Goal: Task Accomplishment & Management: Use online tool/utility

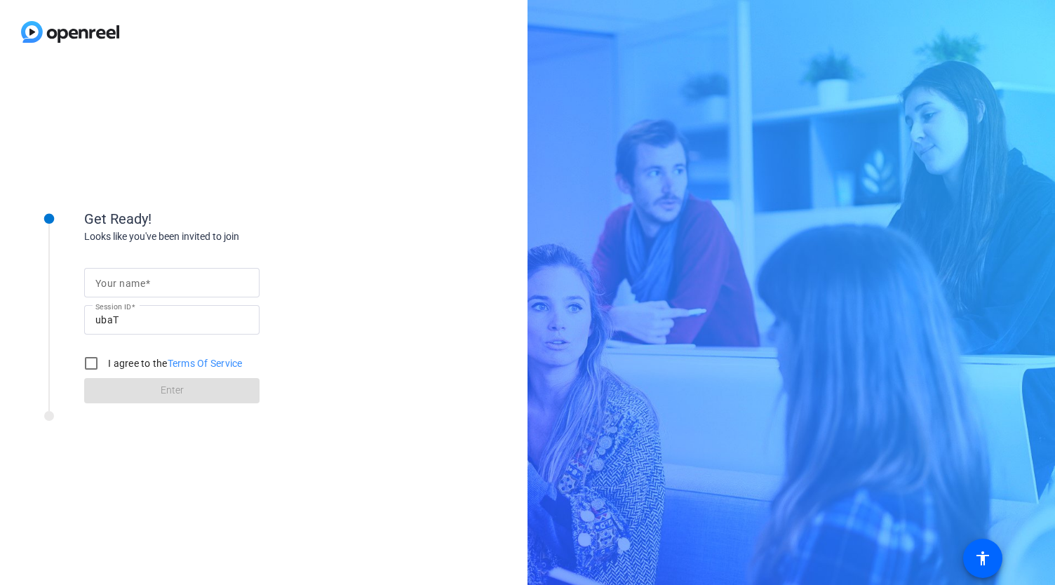
click at [156, 301] on div at bounding box center [171, 304] width 175 height 15
click at [170, 286] on input "Your name" at bounding box center [171, 282] width 153 height 17
type input "[PERSON_NAME]"
click at [93, 359] on input "I agree to the Terms Of Service" at bounding box center [91, 363] width 28 height 28
checkbox input "true"
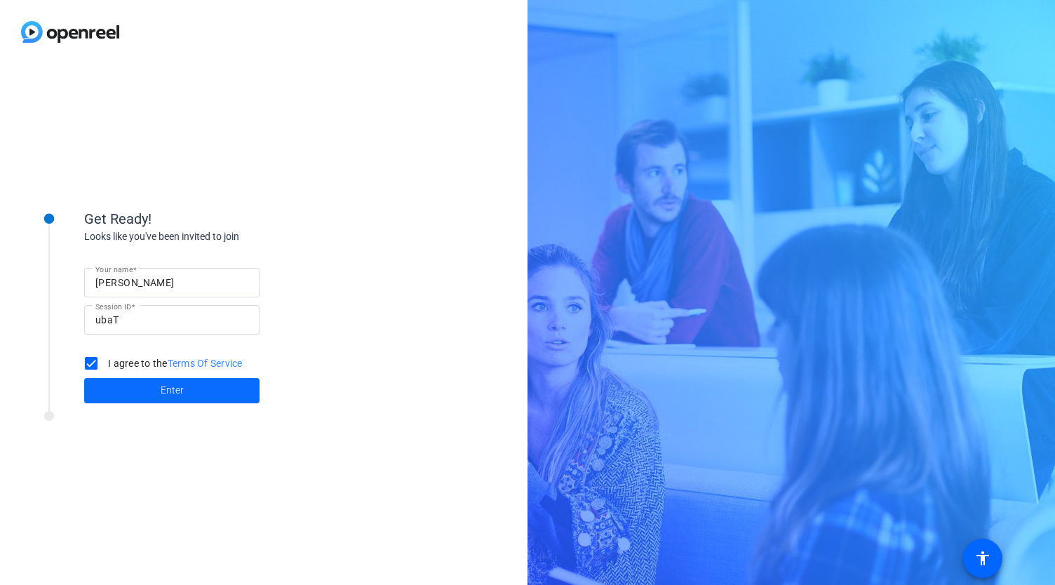
click at [137, 384] on span at bounding box center [171, 391] width 175 height 34
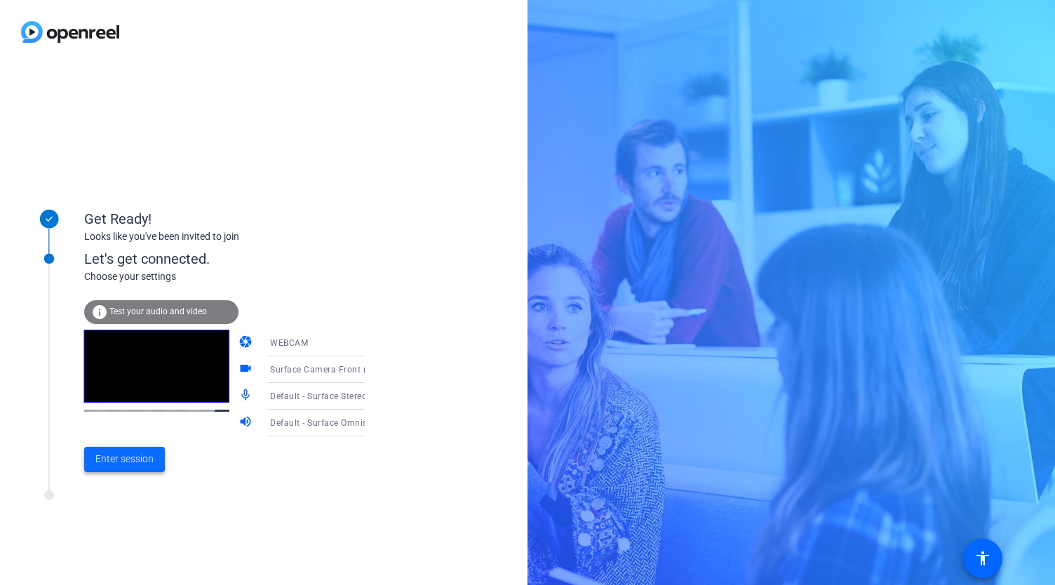
click at [116, 462] on span "Enter session" at bounding box center [124, 459] width 58 height 15
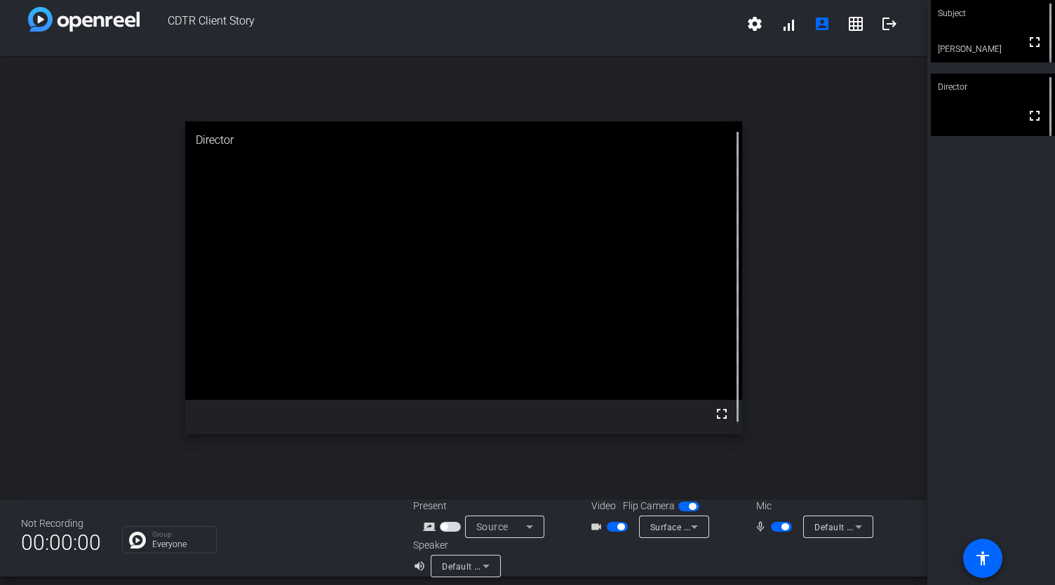
scroll to position [16, 0]
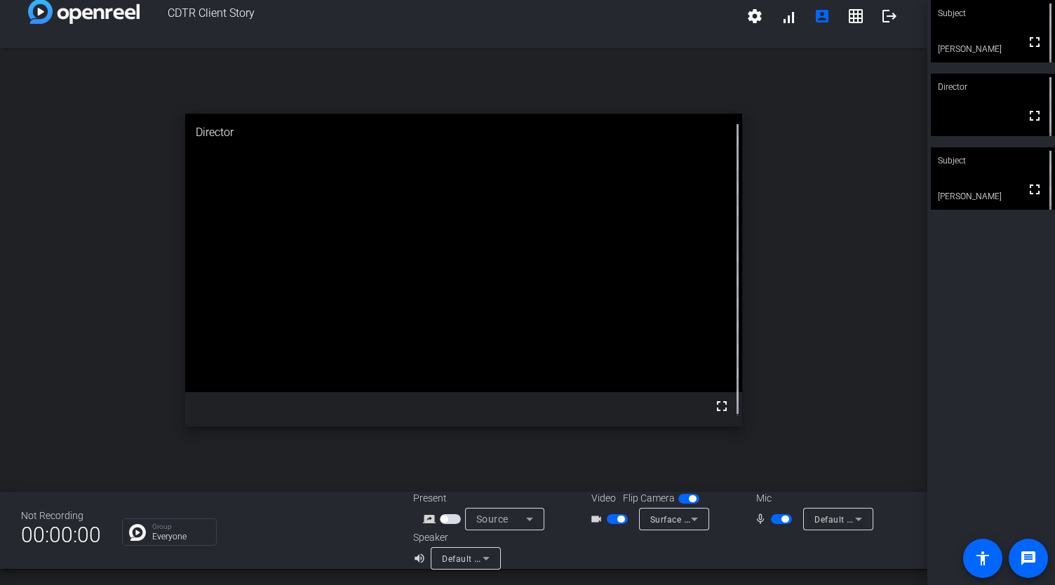
click at [781, 516] on span "button" at bounding box center [784, 519] width 7 height 7
click at [780, 521] on span "button" at bounding box center [781, 519] width 21 height 10
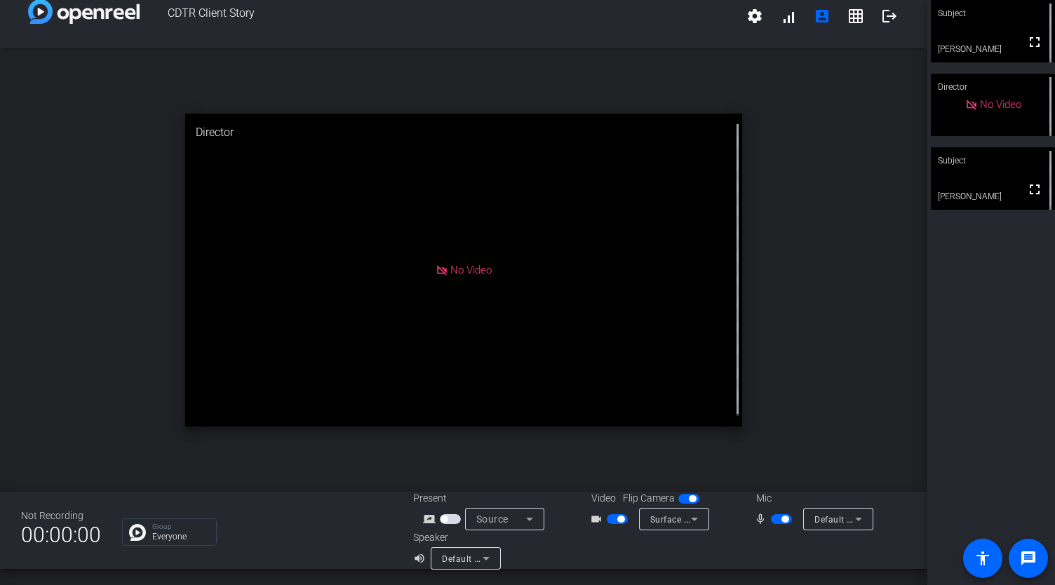
click at [781, 518] on span "button" at bounding box center [784, 519] width 7 height 7
click at [774, 523] on span "button" at bounding box center [781, 519] width 21 height 10
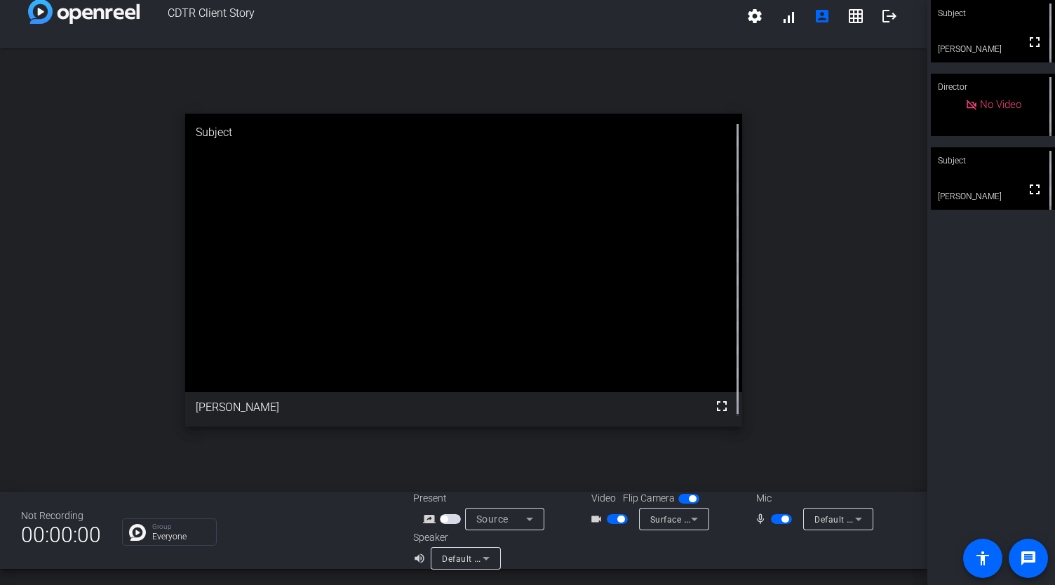
click at [771, 519] on span "button" at bounding box center [781, 519] width 21 height 10
click at [780, 521] on span "button" at bounding box center [781, 519] width 21 height 10
click at [465, 19] on span "CDTR Client Story" at bounding box center [439, 16] width 598 height 34
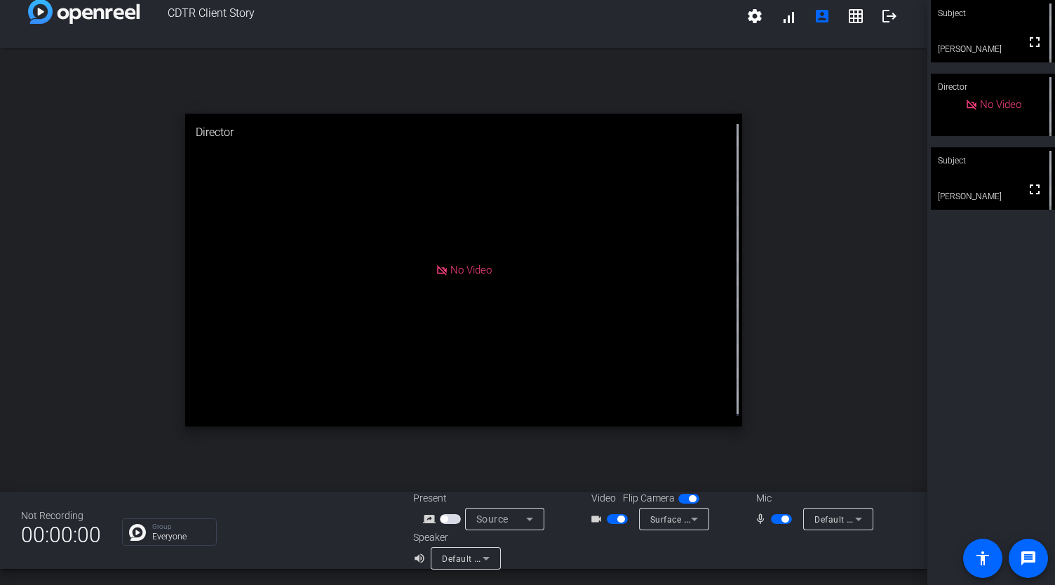
click at [771, 515] on span "button" at bounding box center [781, 519] width 21 height 10
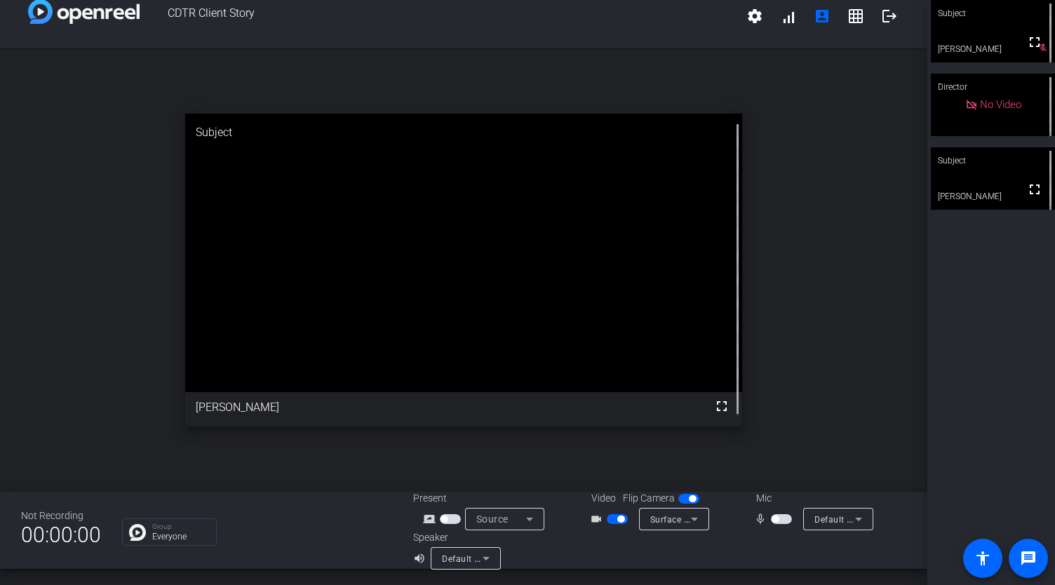
click at [836, 364] on div "open_in_new Subject fullscreen [PERSON_NAME]" at bounding box center [463, 269] width 927 height 443
click at [772, 519] on span "button" at bounding box center [775, 519] width 7 height 7
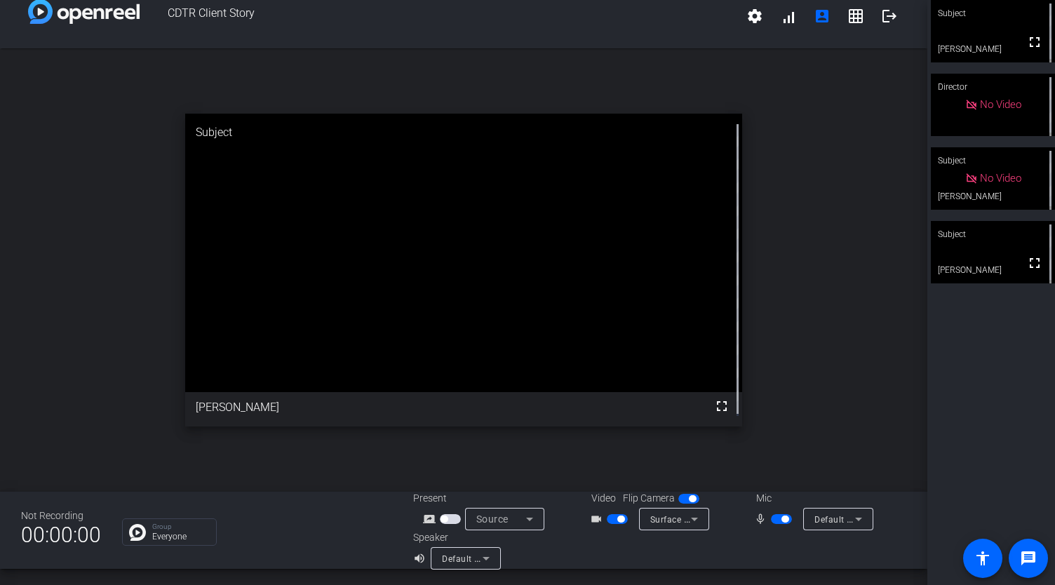
click at [778, 523] on span "button" at bounding box center [781, 519] width 21 height 10
click at [1039, 553] on span at bounding box center [1029, 559] width 34 height 34
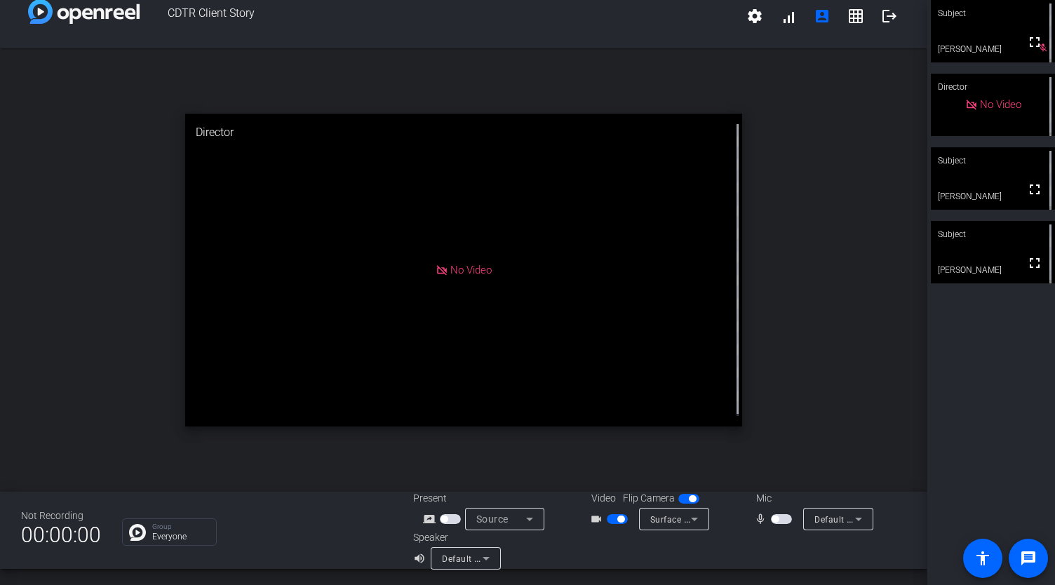
drag, startPoint x: 772, startPoint y: 522, endPoint x: 770, endPoint y: 530, distance: 8.5
click at [772, 522] on span "button" at bounding box center [775, 519] width 7 height 7
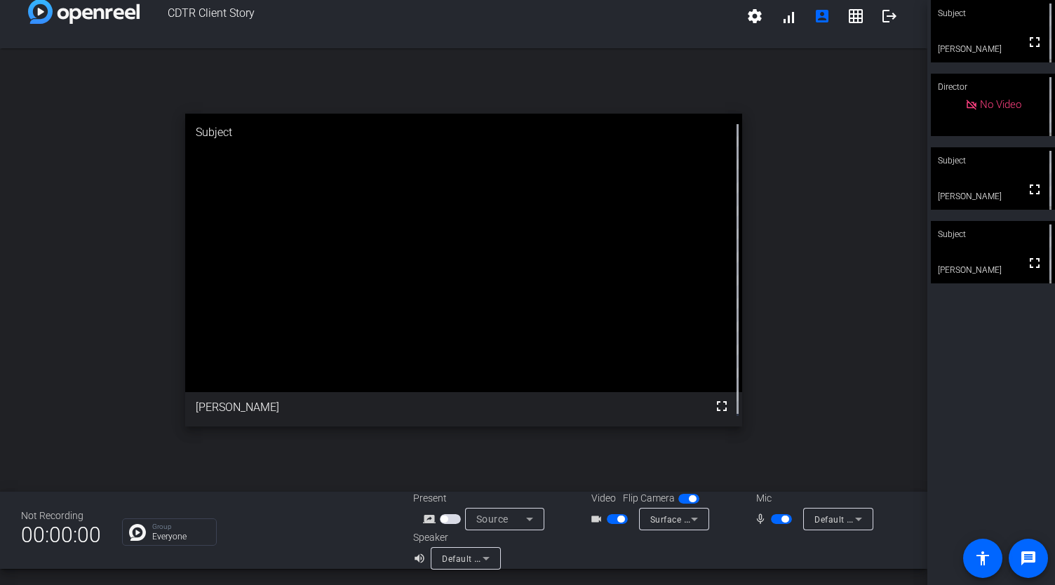
click at [777, 523] on span "button" at bounding box center [781, 519] width 21 height 10
click at [783, 514] on span "button" at bounding box center [781, 519] width 21 height 10
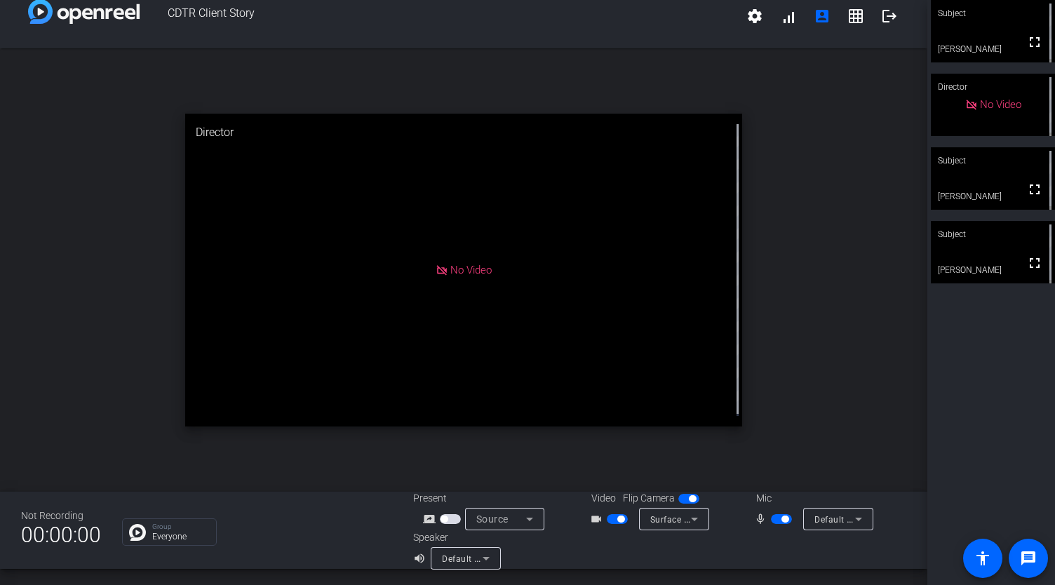
click at [774, 521] on span "button" at bounding box center [781, 519] width 21 height 10
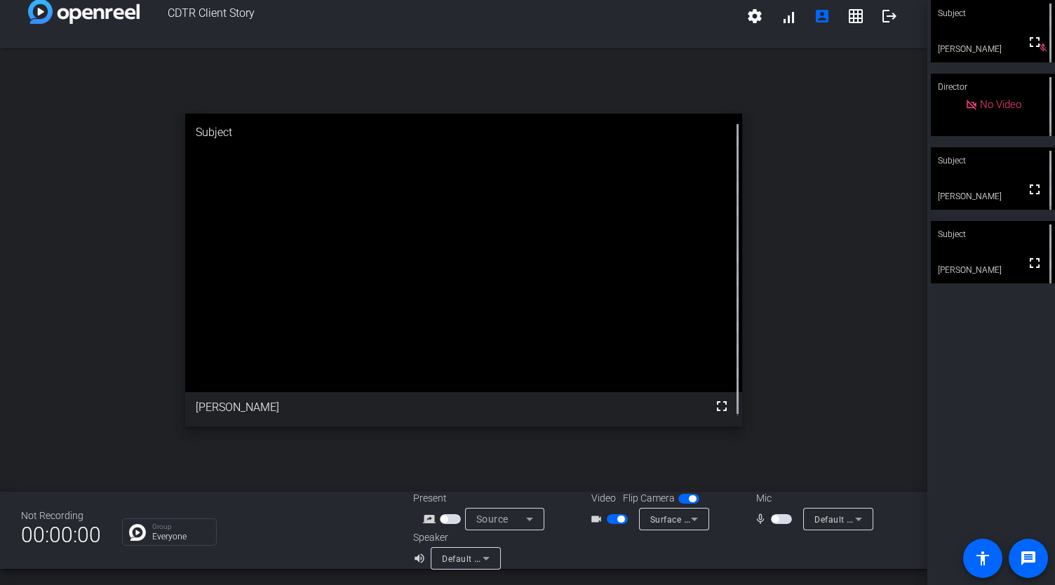
click at [775, 521] on span "button" at bounding box center [781, 519] width 21 height 10
click at [780, 523] on span "button" at bounding box center [781, 519] width 21 height 10
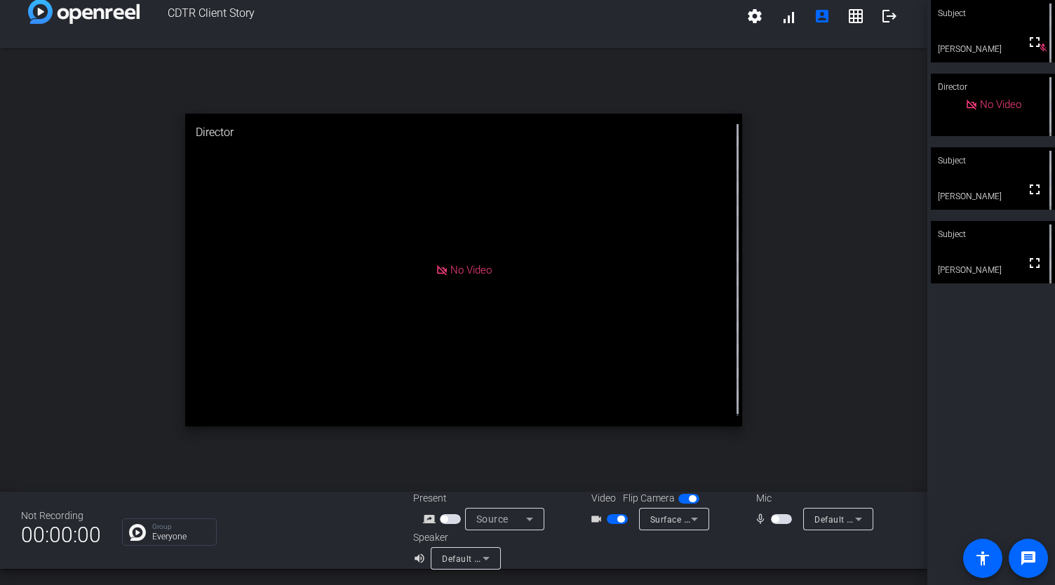
drag, startPoint x: 617, startPoint y: 516, endPoint x: 576, endPoint y: 544, distance: 49.4
click at [617, 516] on span "button" at bounding box center [620, 519] width 7 height 7
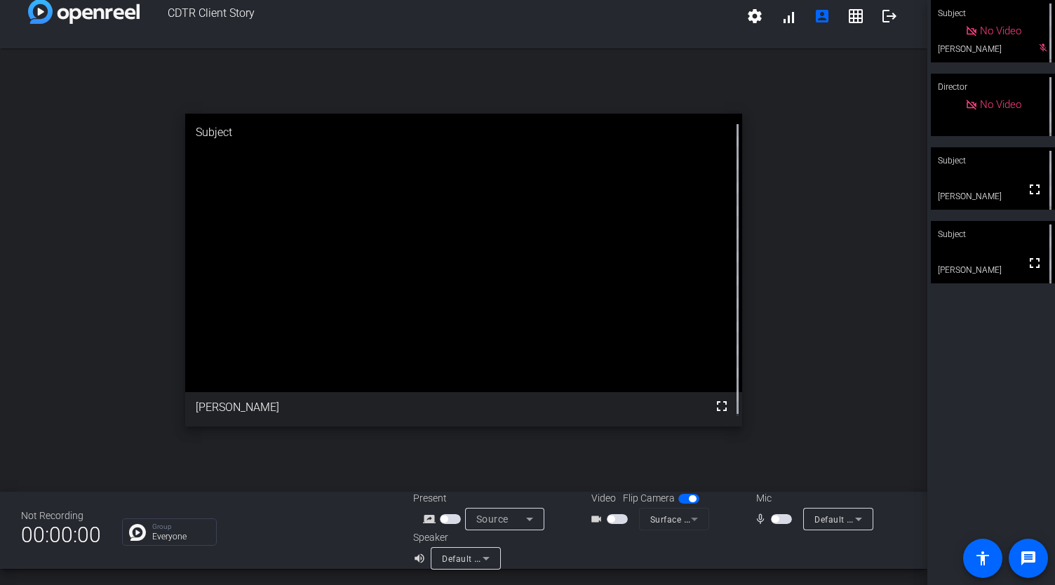
click at [784, 523] on button "button" at bounding box center [781, 519] width 21 height 10
click at [771, 520] on span "button" at bounding box center [781, 519] width 21 height 10
click at [777, 519] on span "button" at bounding box center [781, 519] width 21 height 10
click at [776, 521] on span "button" at bounding box center [781, 519] width 21 height 10
drag, startPoint x: 781, startPoint y: 519, endPoint x: 780, endPoint y: 530, distance: 10.5
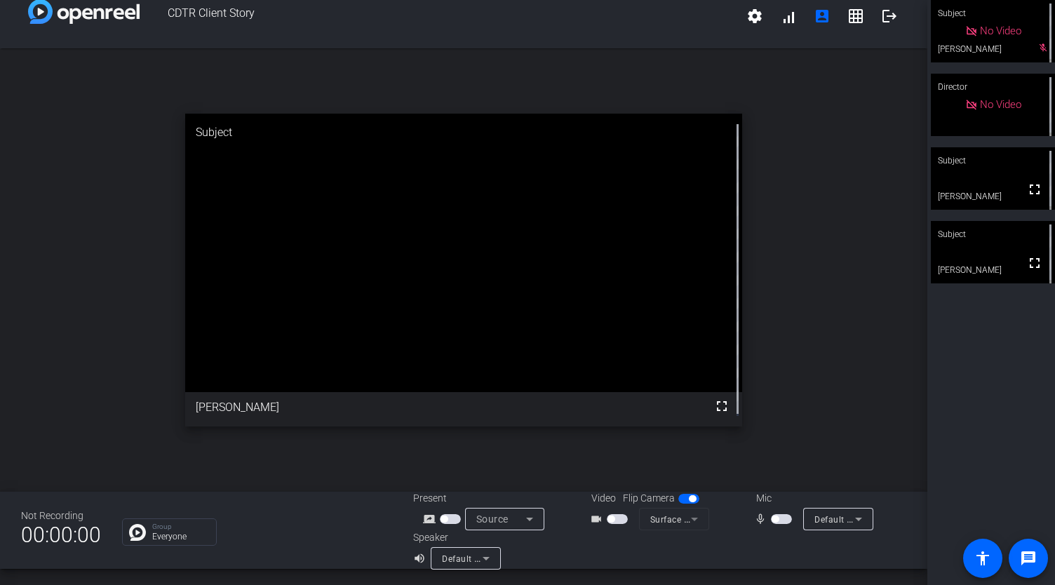
click at [781, 519] on span "button" at bounding box center [781, 519] width 21 height 10
click at [781, 521] on span "button" at bounding box center [784, 519] width 7 height 7
click at [777, 522] on span "button" at bounding box center [781, 519] width 21 height 10
drag, startPoint x: 775, startPoint y: 518, endPoint x: 777, endPoint y: 505, distance: 12.8
click at [775, 517] on span "button" at bounding box center [781, 519] width 21 height 10
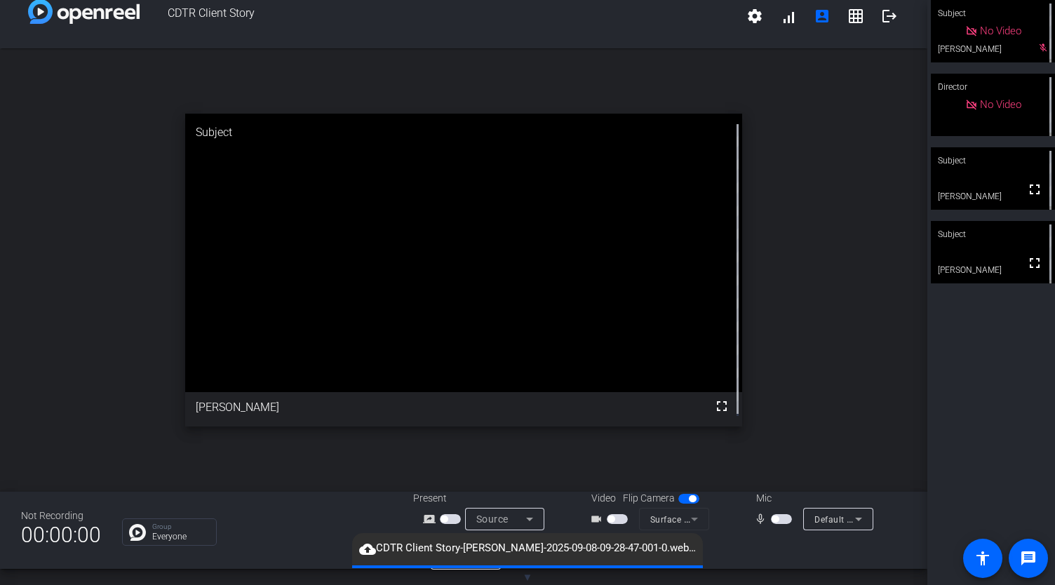
drag, startPoint x: 776, startPoint y: 518, endPoint x: 815, endPoint y: 479, distance: 55.1
click at [776, 518] on span "button" at bounding box center [781, 519] width 21 height 10
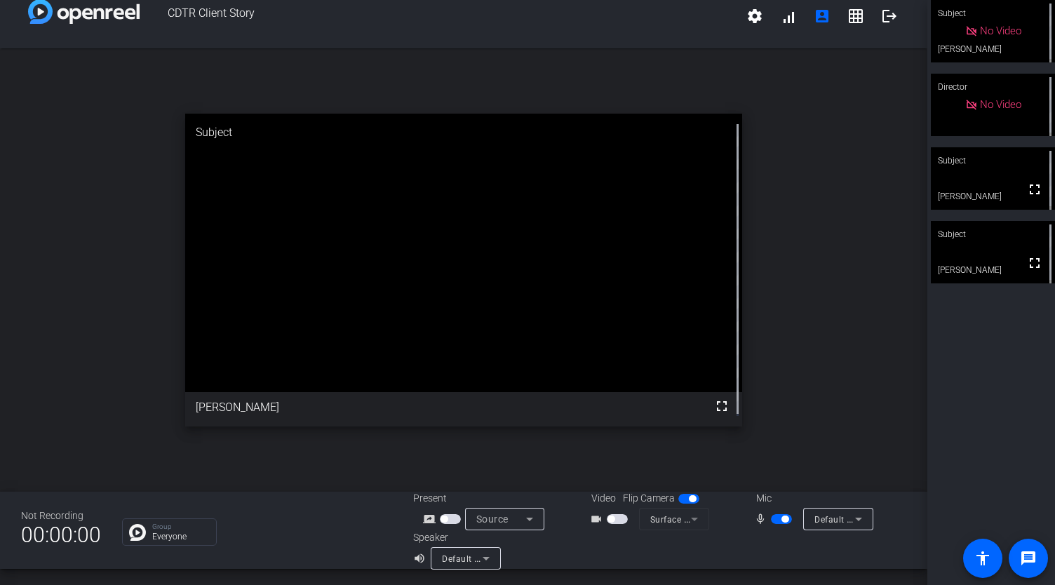
click at [784, 523] on button "button" at bounding box center [781, 519] width 21 height 10
click at [780, 514] on span "button" at bounding box center [781, 519] width 21 height 10
click at [781, 516] on span "button" at bounding box center [784, 519] width 7 height 7
click at [779, 522] on span "button" at bounding box center [781, 519] width 21 height 10
click at [781, 517] on span "button" at bounding box center [784, 519] width 7 height 7
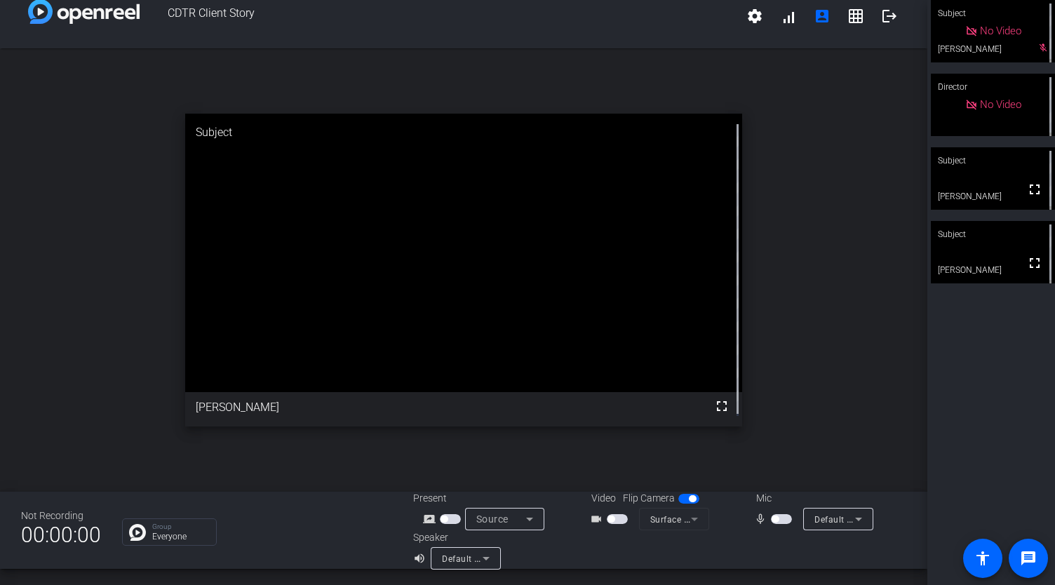
click at [777, 518] on span "button" at bounding box center [781, 519] width 21 height 10
click at [781, 517] on span "button" at bounding box center [784, 519] width 7 height 7
click at [773, 520] on span "button" at bounding box center [775, 519] width 7 height 7
